Goal: Information Seeking & Learning: Check status

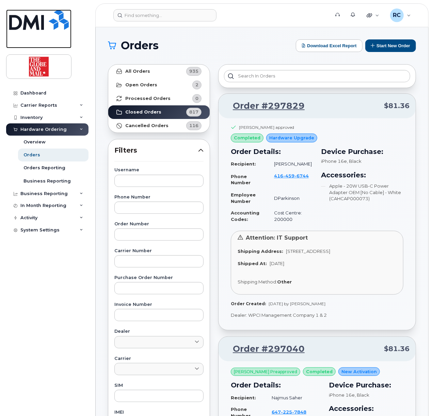
click at [25, 23] on img at bounding box center [39, 20] width 60 height 20
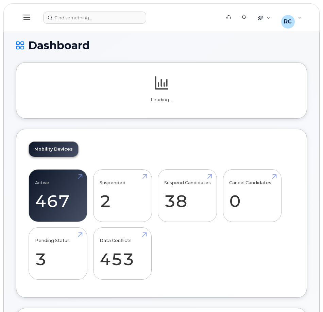
click at [25, 17] on icon at bounding box center [26, 17] width 6 height 5
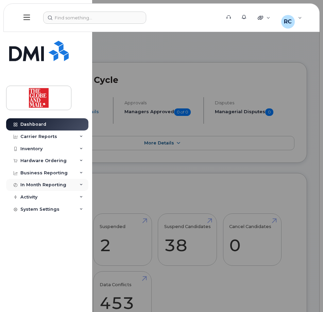
click at [52, 185] on div "In Month Reporting" at bounding box center [43, 184] width 46 height 5
click at [38, 184] on div "In Month Reporting" at bounding box center [43, 184] width 46 height 5
click at [24, 234] on div "Activity" at bounding box center [28, 236] width 17 height 5
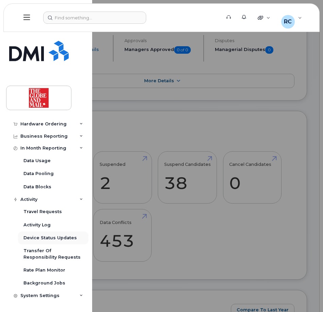
scroll to position [68, 0]
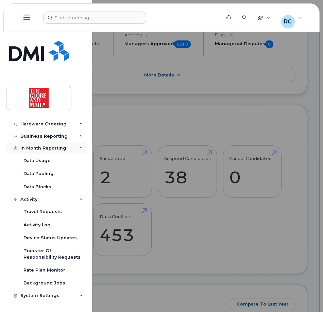
click at [80, 148] on icon at bounding box center [81, 148] width 3 height 3
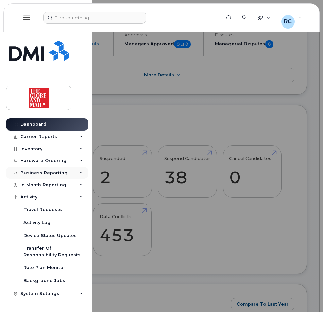
click at [50, 172] on div "Business Reporting" at bounding box center [43, 172] width 47 height 5
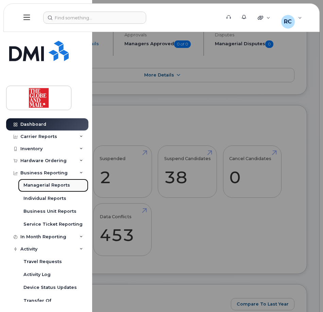
click at [55, 185] on div "Managerial Reports" at bounding box center [46, 185] width 47 height 6
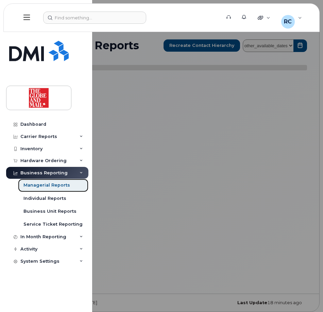
select select
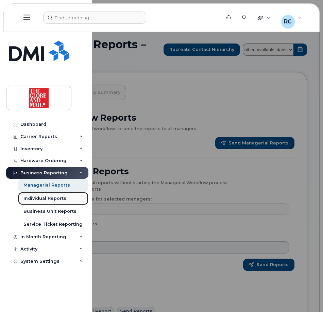
click at [41, 199] on div "Individual Reports" at bounding box center [44, 199] width 43 height 6
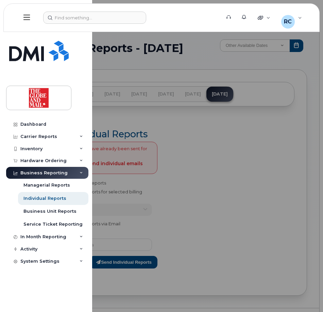
click at [279, 231] on div at bounding box center [161, 156] width 323 height 312
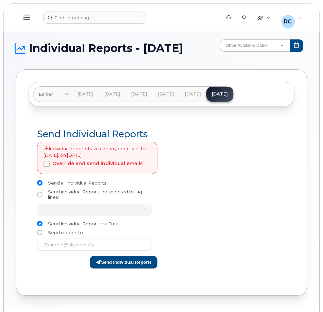
click at [219, 218] on div at bounding box center [226, 199] width 129 height 148
click at [207, 96] on link "Jun 2025" at bounding box center [193, 94] width 27 height 15
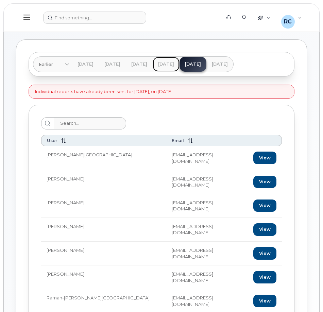
click at [180, 66] on link "May 2025" at bounding box center [166, 64] width 27 height 15
click at [233, 66] on link "Jul 2025" at bounding box center [220, 64] width 27 height 15
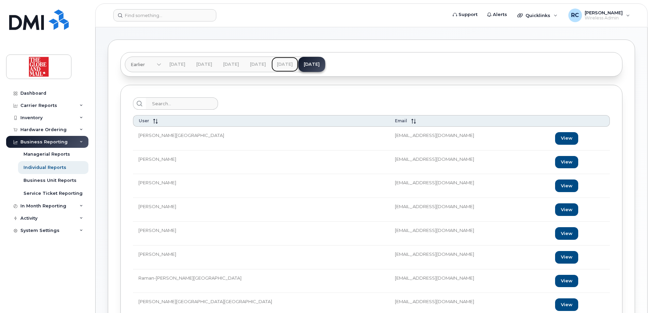
click at [298, 64] on link "Jun 2025" at bounding box center [285, 64] width 27 height 15
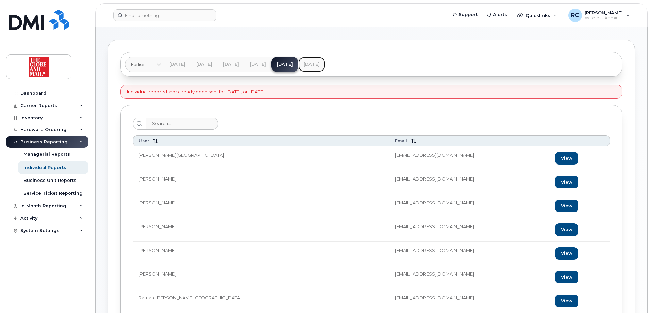
click at [323, 66] on link "Jul 2025" at bounding box center [311, 64] width 27 height 15
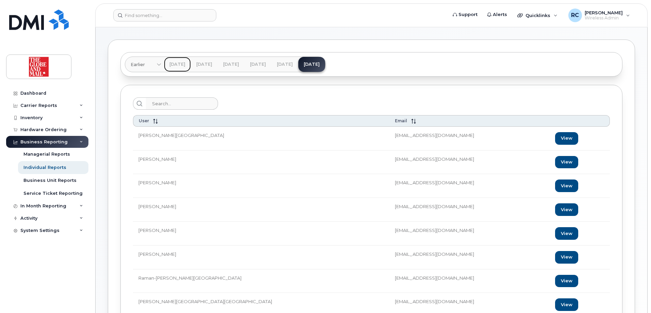
click at [178, 64] on link "Feb 2025" at bounding box center [177, 64] width 27 height 15
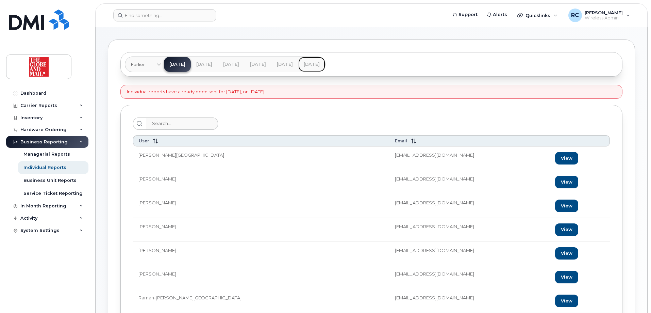
click at [323, 65] on link "Jul 2025" at bounding box center [311, 64] width 27 height 15
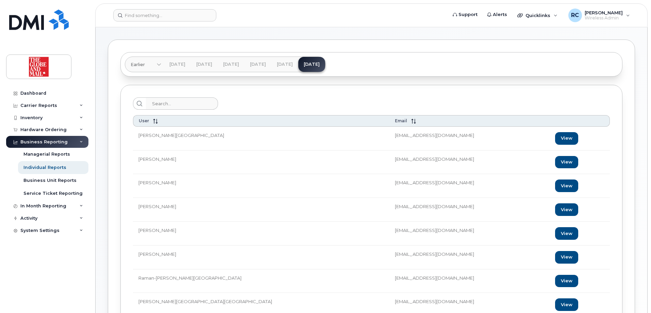
click at [53, 142] on div "Business Reporting" at bounding box center [43, 141] width 47 height 5
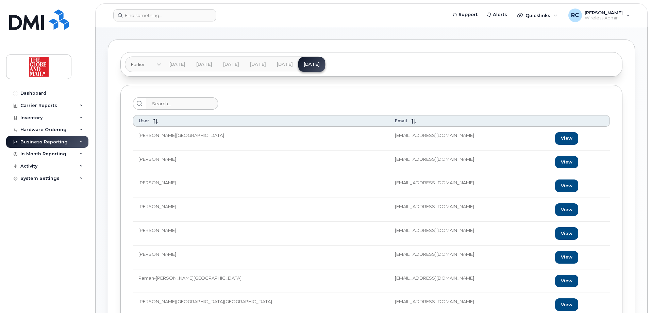
click at [56, 142] on div "Business Reporting" at bounding box center [43, 141] width 47 height 5
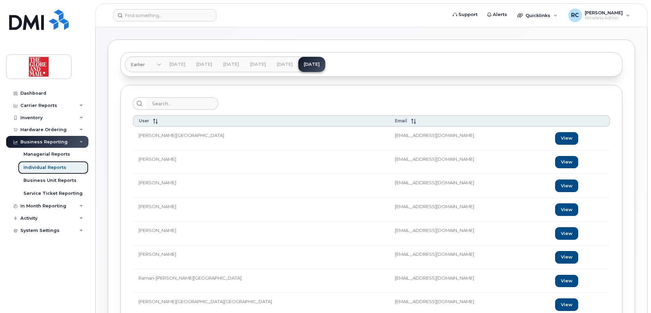
click at [47, 168] on div "Individual Reports" at bounding box center [44, 167] width 43 height 6
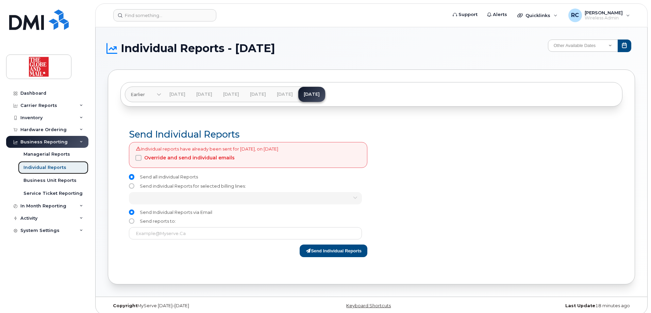
scroll to position [5, 0]
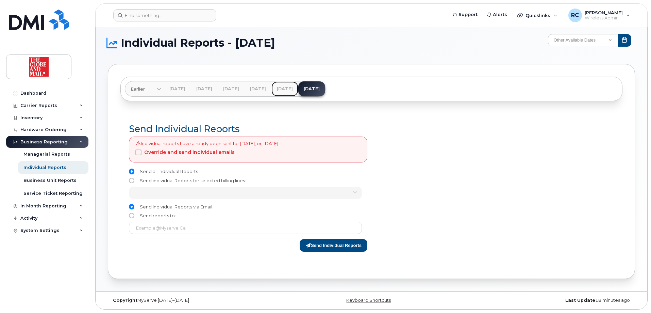
click at [298, 88] on link "Jun 2025" at bounding box center [285, 88] width 27 height 15
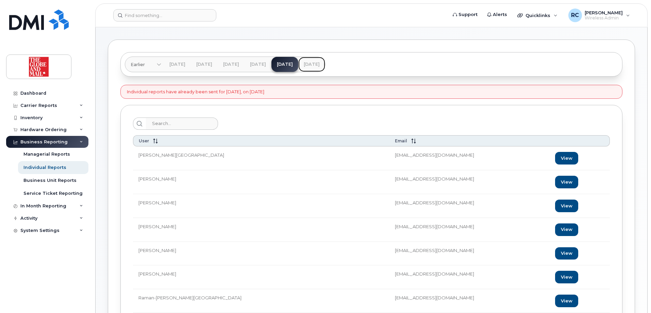
click at [323, 66] on link "Jul 2025" at bounding box center [311, 64] width 27 height 15
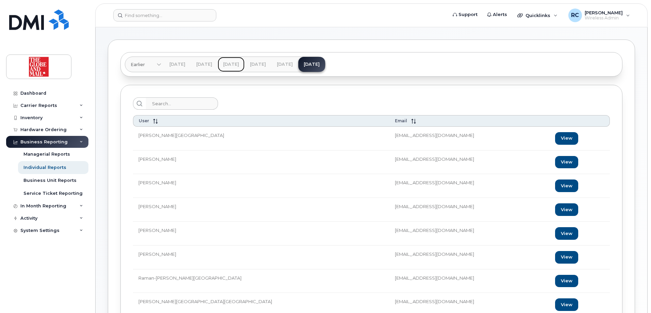
click at [245, 65] on link "Apr 2025" at bounding box center [231, 64] width 27 height 15
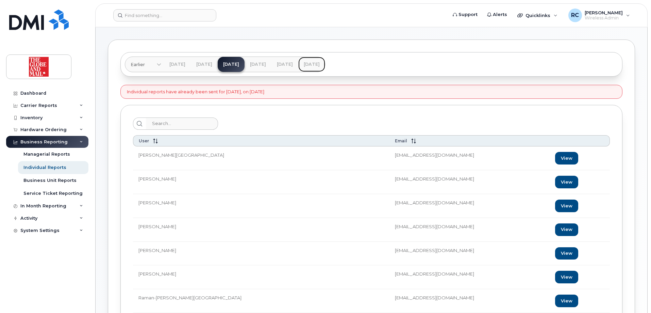
click at [323, 63] on link "Jul 2025" at bounding box center [311, 64] width 27 height 15
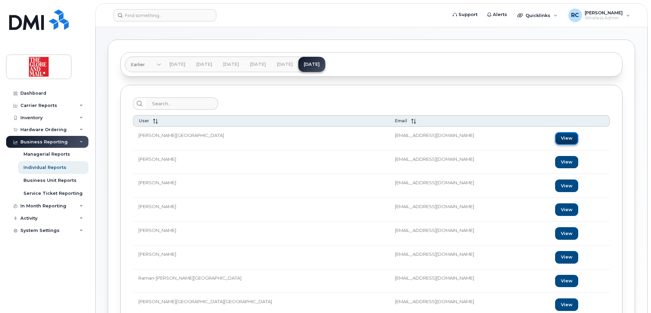
click at [323, 135] on link "View" at bounding box center [566, 138] width 23 height 13
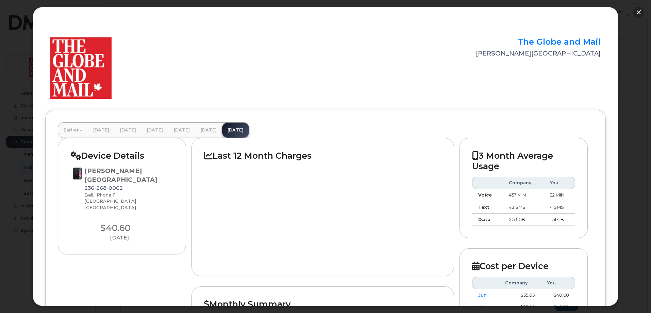
click at [323, 13] on button "button" at bounding box center [639, 12] width 11 height 11
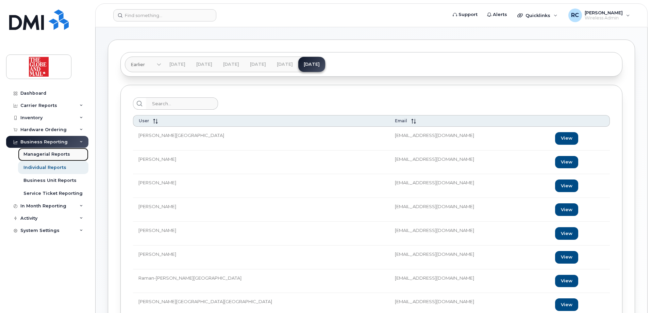
click at [38, 155] on div "Managerial Reports" at bounding box center [46, 154] width 47 height 6
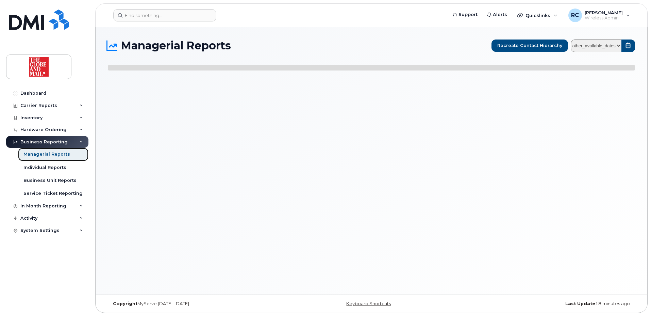
select select
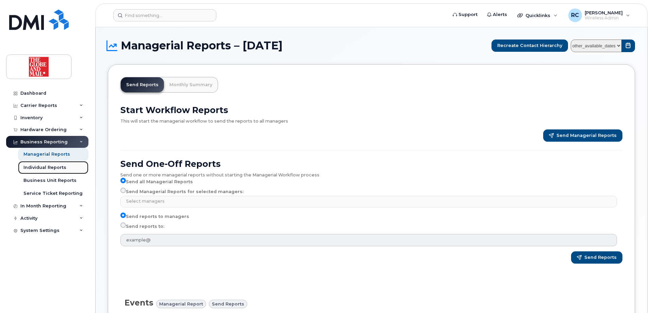
click at [31, 166] on div "Individual Reports" at bounding box center [44, 167] width 43 height 6
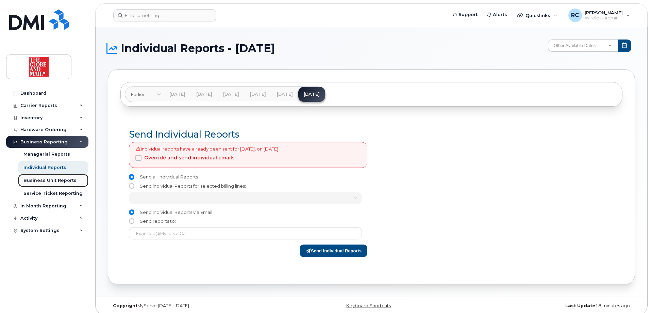
click at [47, 181] on div "Business Unit Reports" at bounding box center [49, 180] width 53 height 6
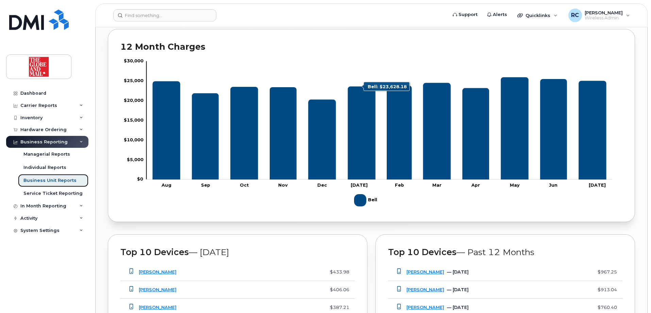
scroll to position [510, 0]
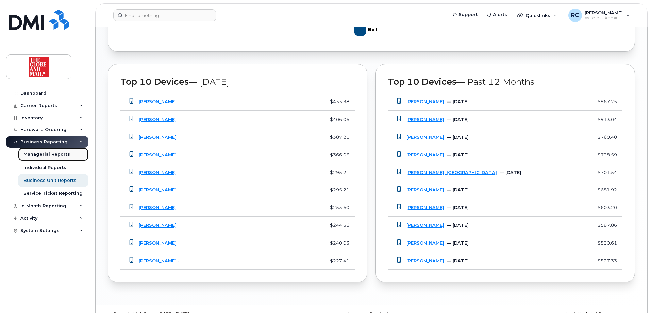
click at [39, 154] on div "Managerial Reports" at bounding box center [46, 154] width 47 height 6
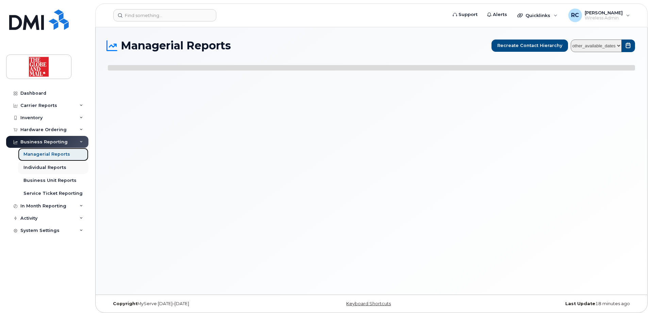
select select
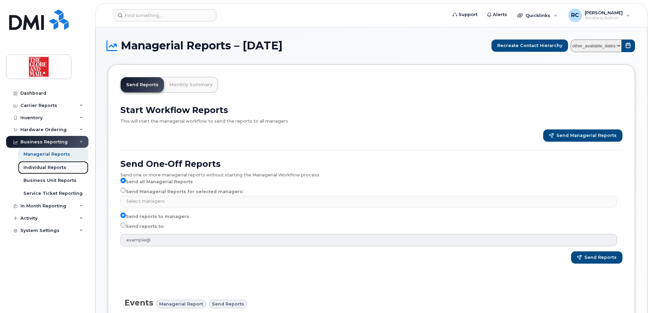
click at [41, 165] on div "Individual Reports" at bounding box center [44, 167] width 43 height 6
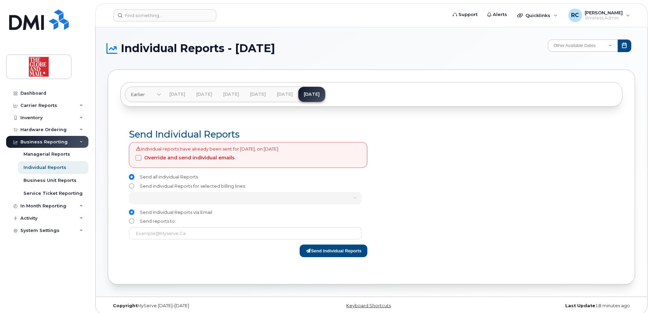
click at [210, 160] on span "Override and send individual emails" at bounding box center [189, 157] width 91 height 6
click at [131, 158] on input "Override and send individual emails" at bounding box center [128, 156] width 3 height 3
click at [195, 160] on span "Override and send individual emails" at bounding box center [189, 157] width 91 height 6
click at [131, 158] on input "Override and send individual emails" at bounding box center [128, 156] width 3 height 3
checkbox input "false"
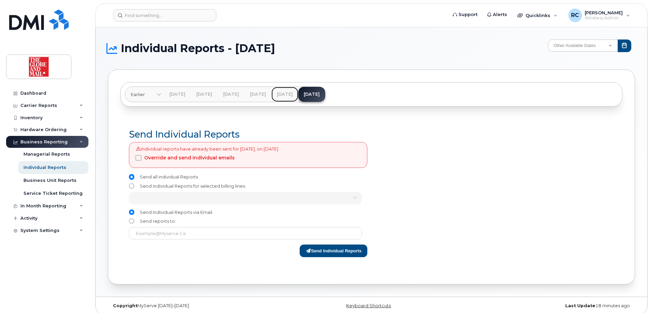
click at [298, 98] on link "Jun 2025" at bounding box center [285, 94] width 27 height 15
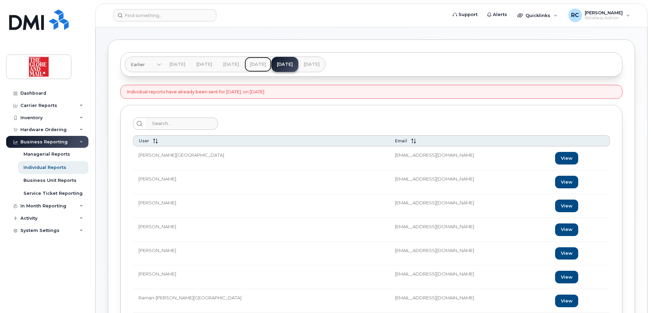
click at [272, 67] on link "May 2025" at bounding box center [258, 64] width 27 height 15
click at [323, 67] on link "Jul 2025" at bounding box center [311, 64] width 27 height 15
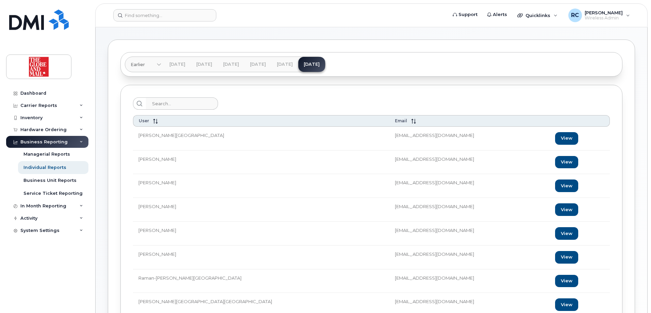
click at [38, 142] on div "Business Reporting" at bounding box center [43, 141] width 47 height 5
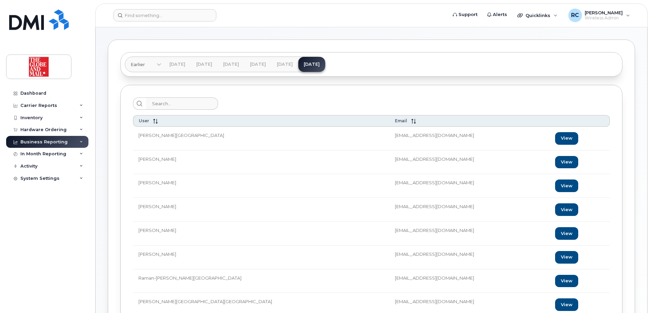
click at [44, 142] on div "Business Reporting" at bounding box center [43, 141] width 47 height 5
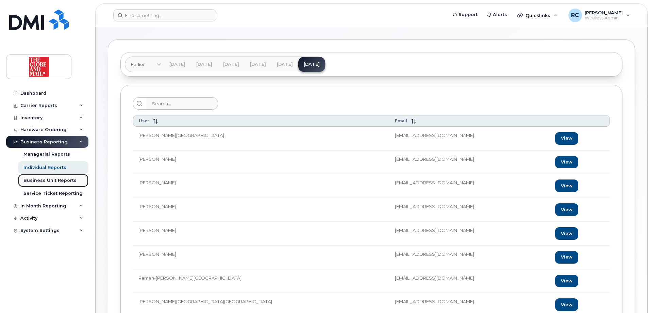
click at [36, 181] on div "Business Unit Reports" at bounding box center [49, 180] width 53 height 6
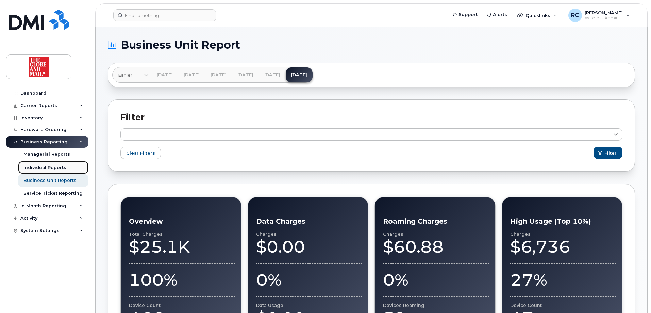
click at [48, 166] on div "Individual Reports" at bounding box center [44, 167] width 43 height 6
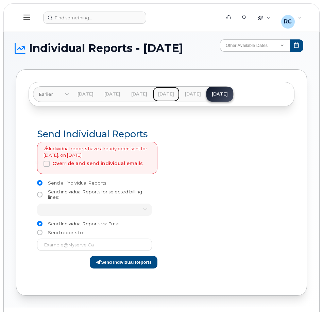
click at [180, 97] on link "May 2025" at bounding box center [166, 94] width 27 height 15
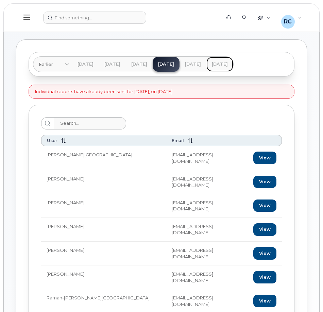
click at [233, 67] on link "Jul 2025" at bounding box center [220, 64] width 27 height 15
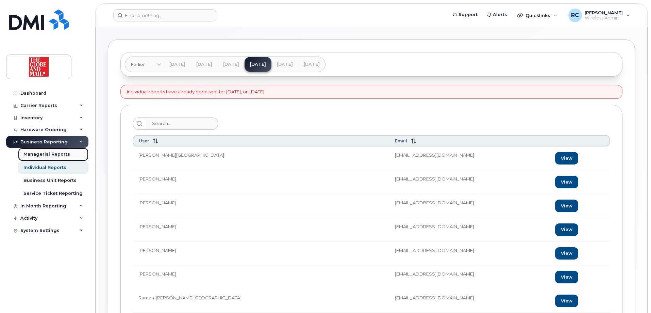
click at [37, 153] on div "Managerial Reports" at bounding box center [46, 154] width 47 height 6
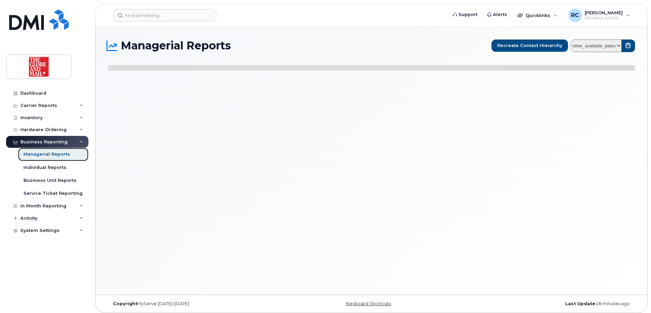
select select
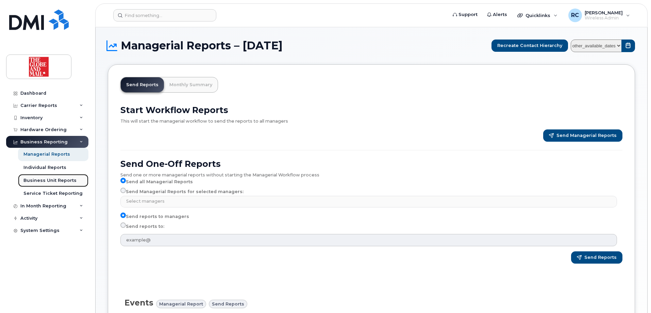
click at [47, 178] on div "Business Unit Reports" at bounding box center [49, 180] width 53 height 6
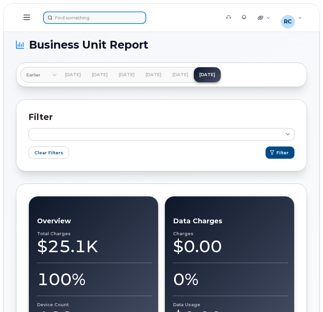
click at [112, 20] on div at bounding box center [129, 18] width 173 height 12
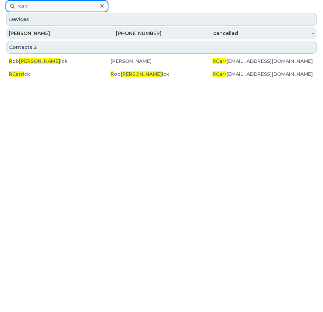
type input "rcarr"
click at [27, 33] on div "Carrick, Rob" at bounding box center [47, 33] width 77 height 7
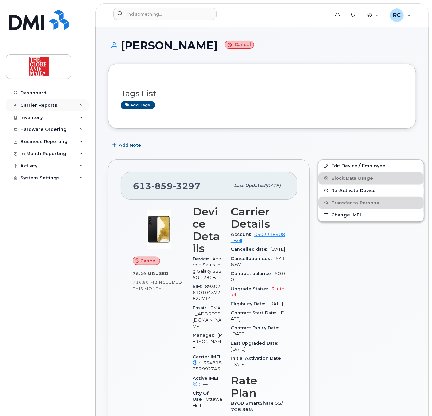
click at [37, 106] on div "Carrier Reports" at bounding box center [38, 105] width 37 height 5
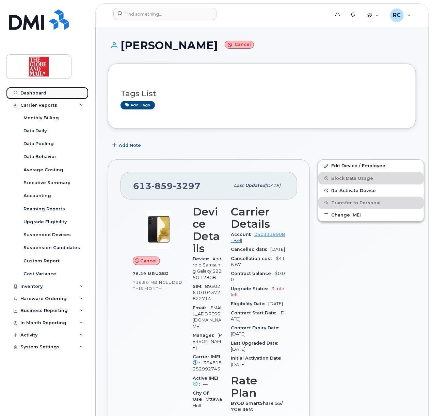
click at [37, 94] on div "Dashboard" at bounding box center [33, 93] width 26 height 5
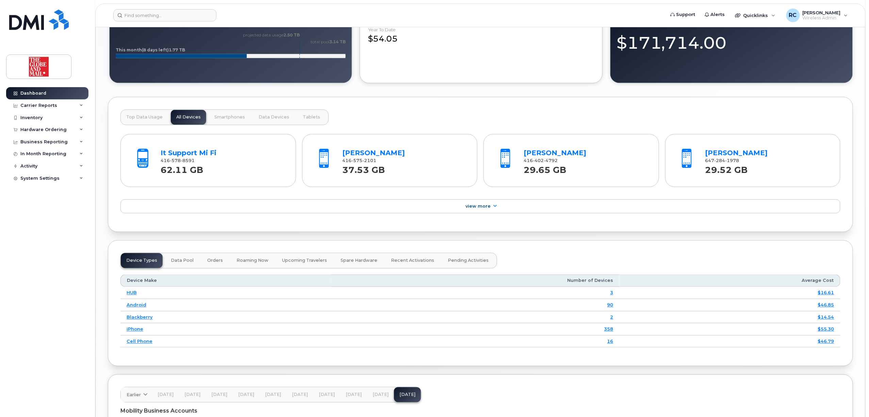
scroll to position [484, 0]
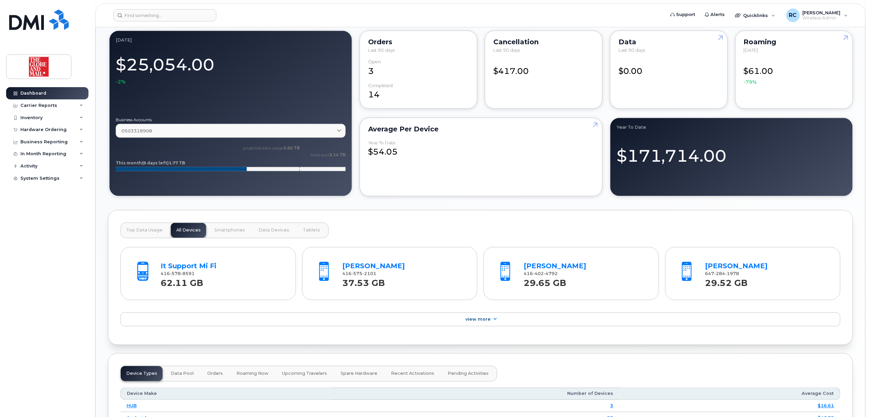
click at [335, 372] on button "Data Pool" at bounding box center [359, 373] width 48 height 15
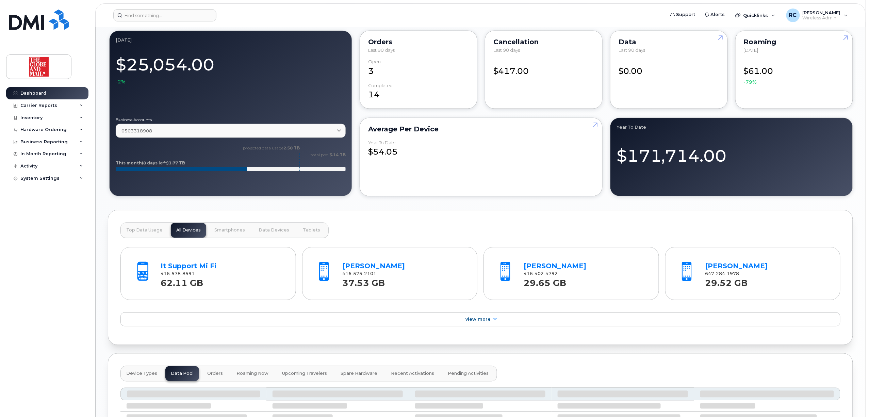
click at [403, 286] on div "37.53 GB" at bounding box center [403, 283] width 123 height 12
drag, startPoint x: 587, startPoint y: 282, endPoint x: 509, endPoint y: 265, distance: 79.3
click at [431, 265] on div "Keen, Shari 416 402 4792 29.65 GB" at bounding box center [571, 273] width 163 height 45
click at [431, 288] on div "29.65 GB" at bounding box center [585, 283] width 123 height 12
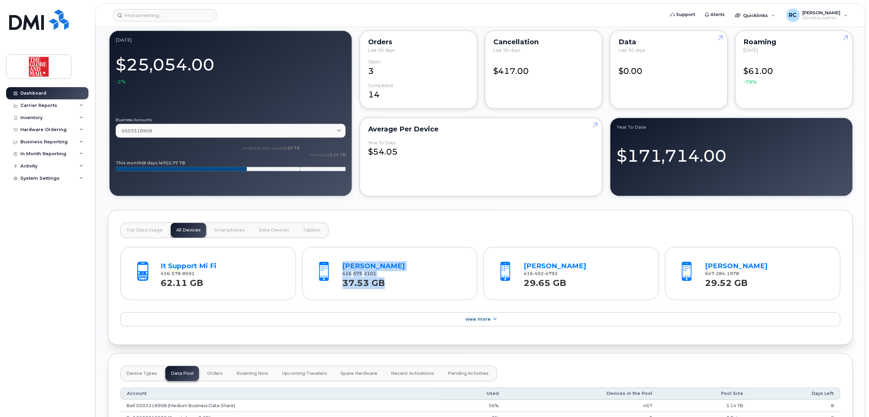
drag, startPoint x: 398, startPoint y: 289, endPoint x: 323, endPoint y: 264, distance: 78.7
click at [323, 264] on div "Blaze Baum, Kathryn 416 575 2101 37.53 GB" at bounding box center [389, 273] width 163 height 45
click at [400, 311] on div "It Support Mi Fi 416 578 8591 62.11 GB Blaze Baum, Kathryn 416 575 2101 37.53 G…" at bounding box center [480, 285] width 720 height 95
click at [400, 295] on div "Blaze Baum, Kathryn 416 575 2101 37.53 GB" at bounding box center [389, 273] width 163 height 45
click at [429, 296] on div "Blaze Baum, Kathryn 416 575 2101 37.53 GB" at bounding box center [389, 273] width 163 height 45
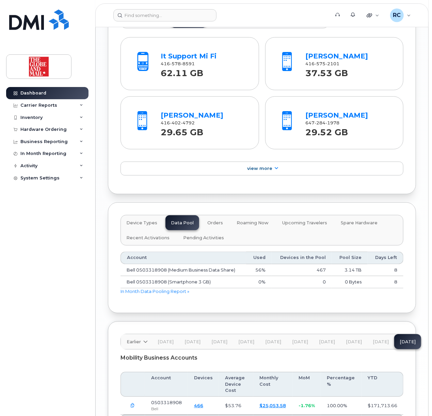
scroll to position [719, 0]
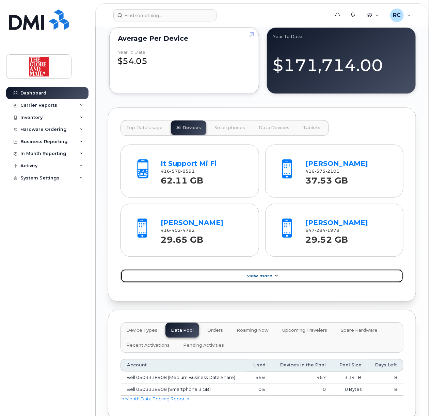
click at [277, 282] on link "View More" at bounding box center [261, 276] width 283 height 14
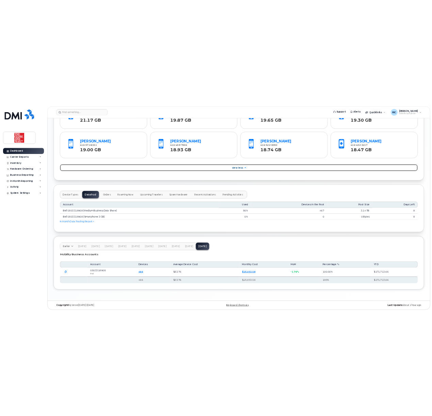
scroll to position [858, 0]
